Goal: Find specific page/section: Find specific page/section

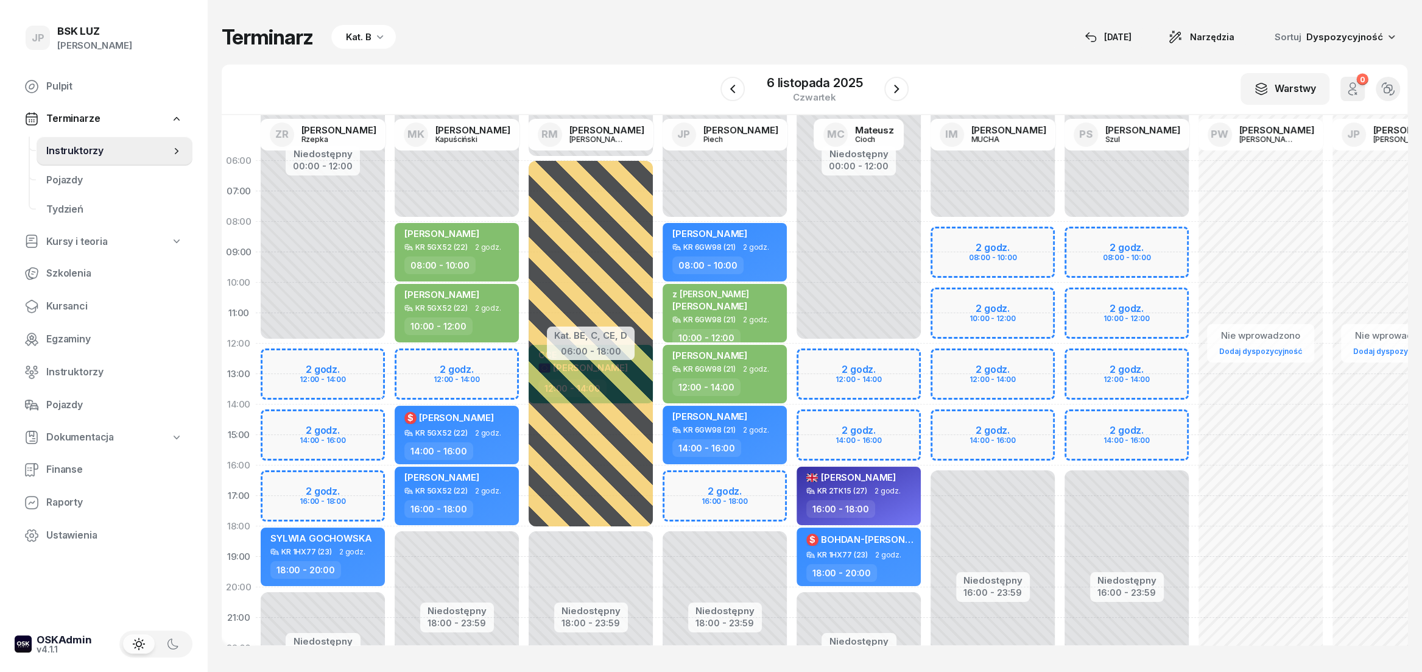
click at [740, 96] on button "button" at bounding box center [732, 89] width 24 height 24
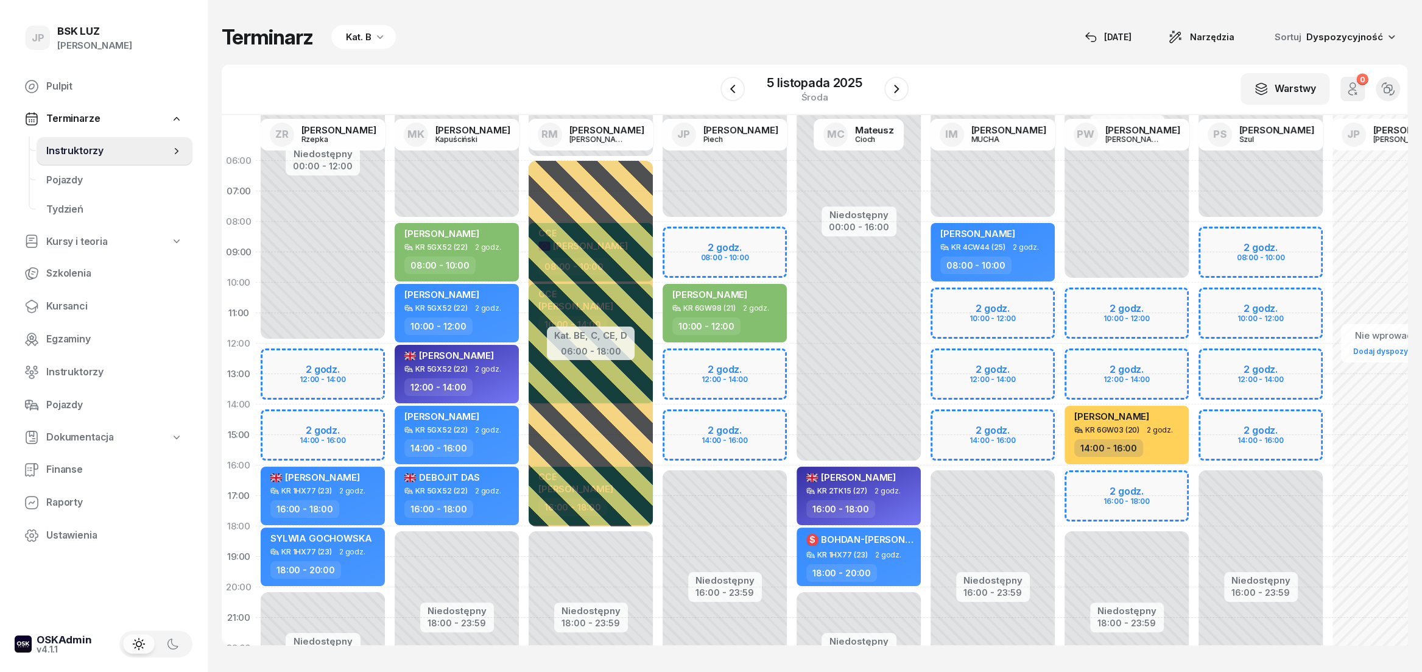
click at [740, 96] on button "button" at bounding box center [732, 89] width 24 height 24
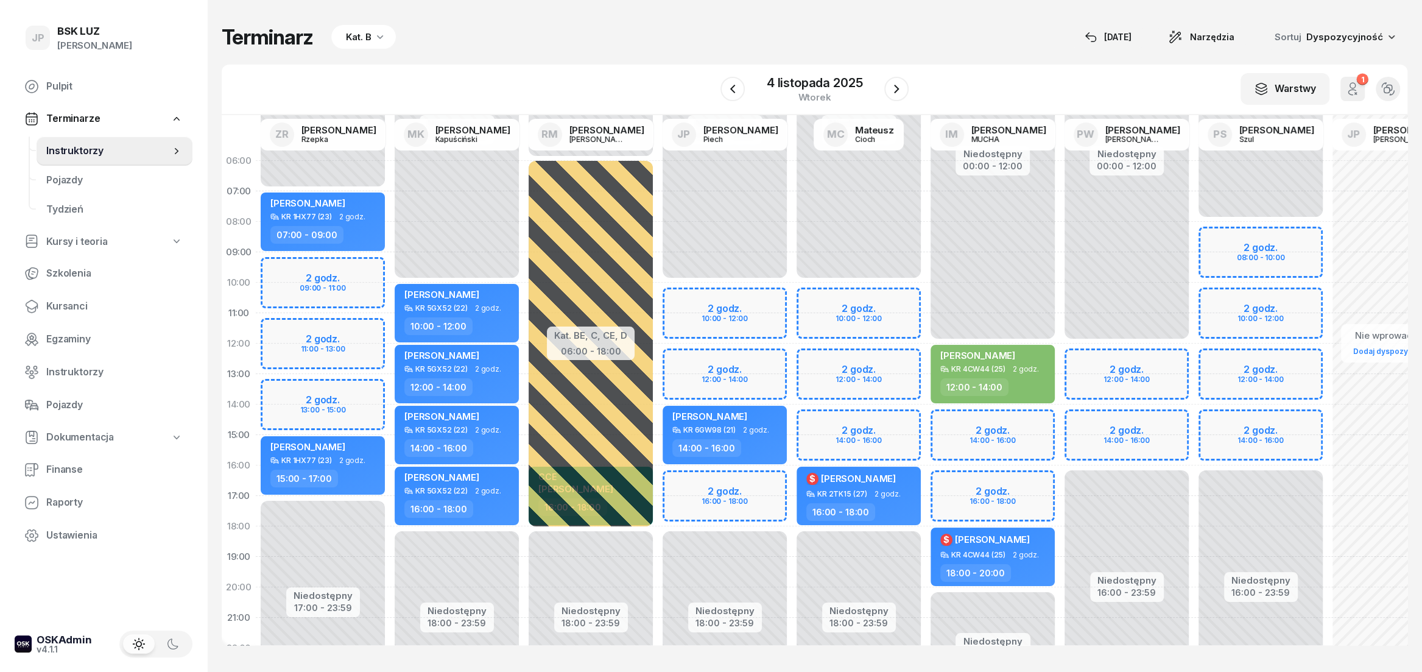
click at [740, 96] on button "button" at bounding box center [732, 89] width 24 height 24
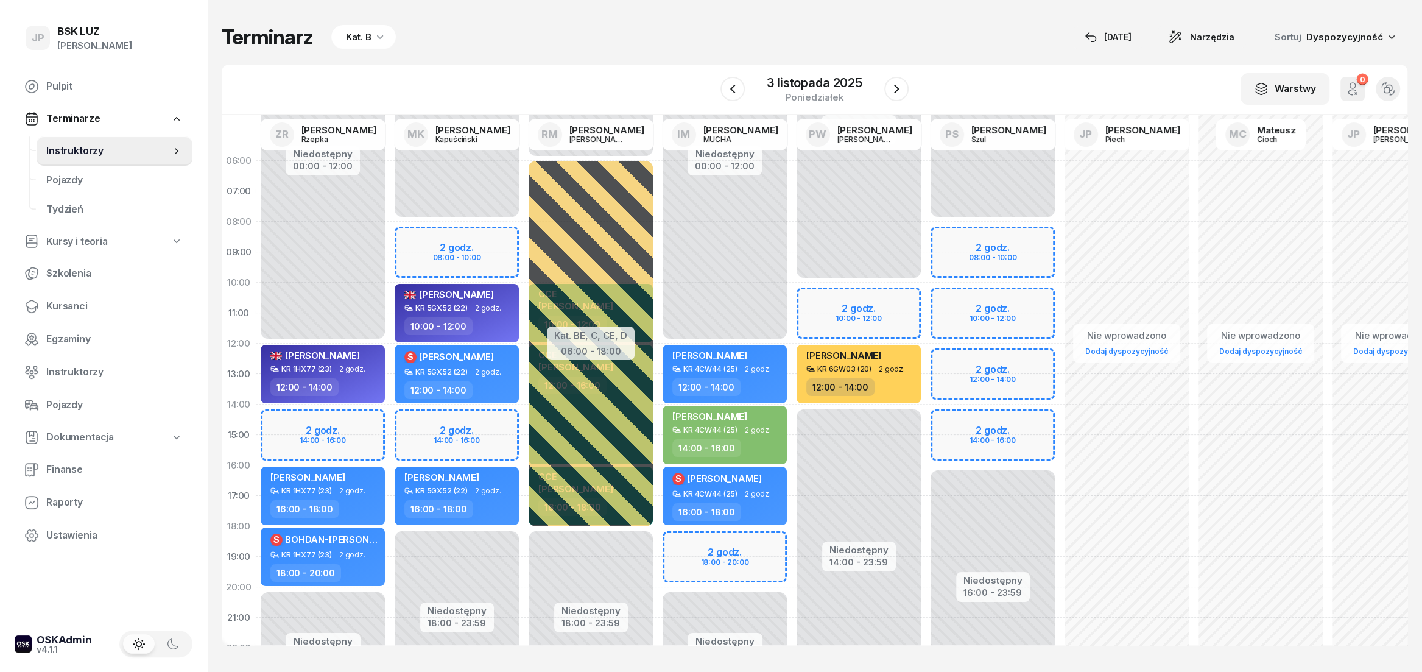
click at [740, 96] on button "button" at bounding box center [732, 89] width 24 height 24
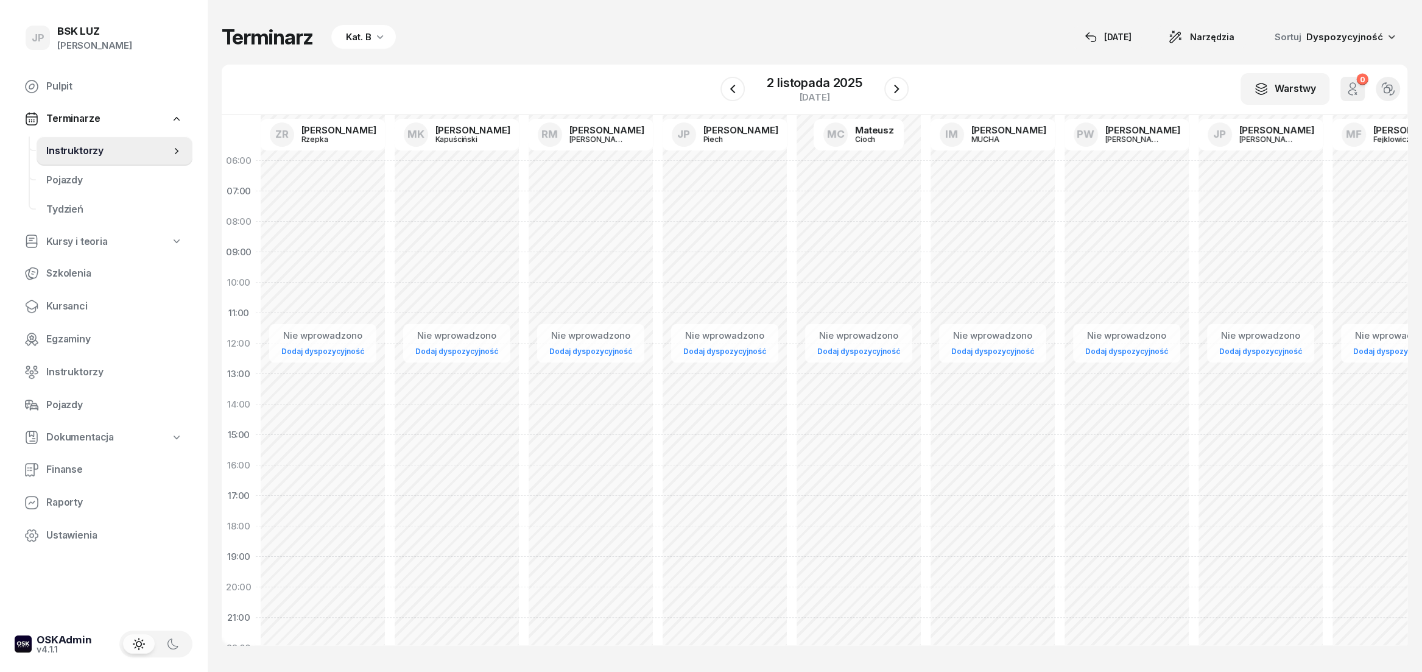
click at [740, 96] on button "button" at bounding box center [732, 89] width 24 height 24
